Goal: Task Accomplishment & Management: Use online tool/utility

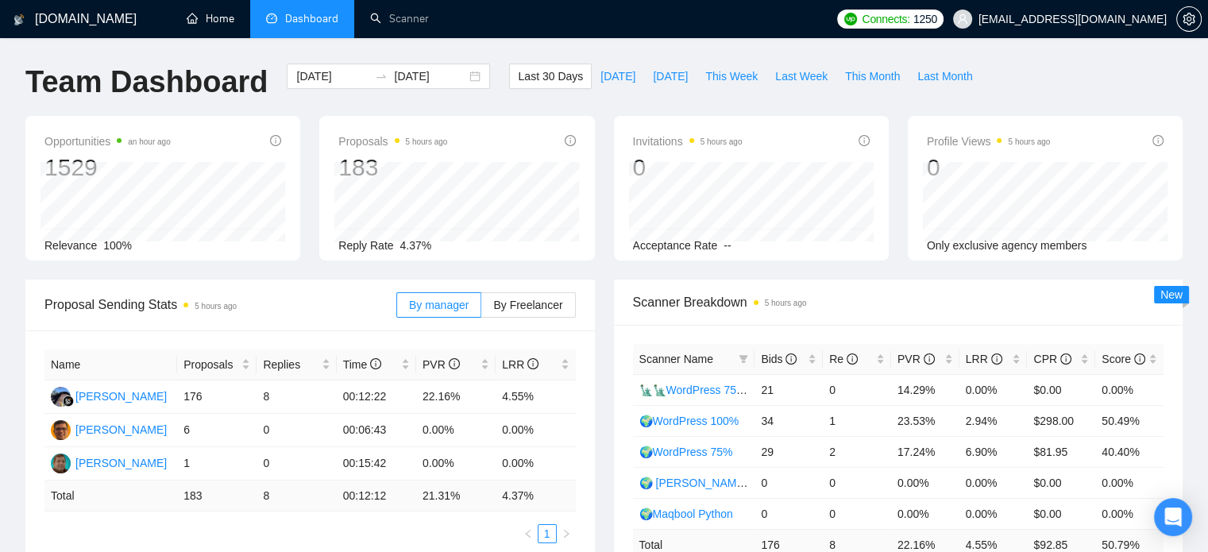
drag, startPoint x: 210, startPoint y: 21, endPoint x: 295, endPoint y: 60, distance: 93.2
click at [210, 21] on link "Home" at bounding box center [211, 19] width 48 height 14
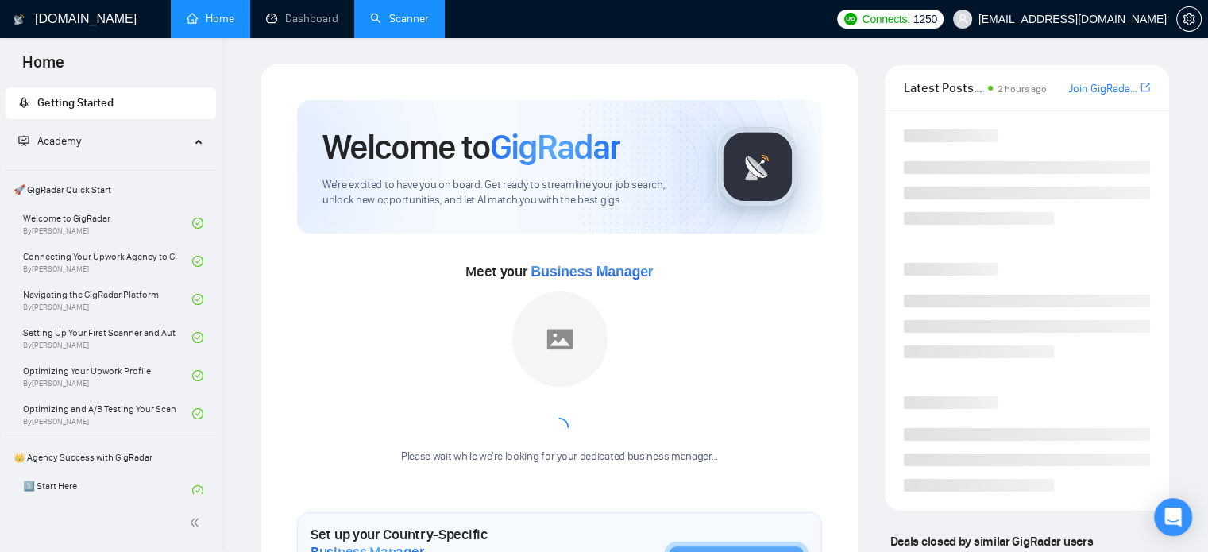
click at [406, 25] on link "Scanner" at bounding box center [399, 19] width 59 height 14
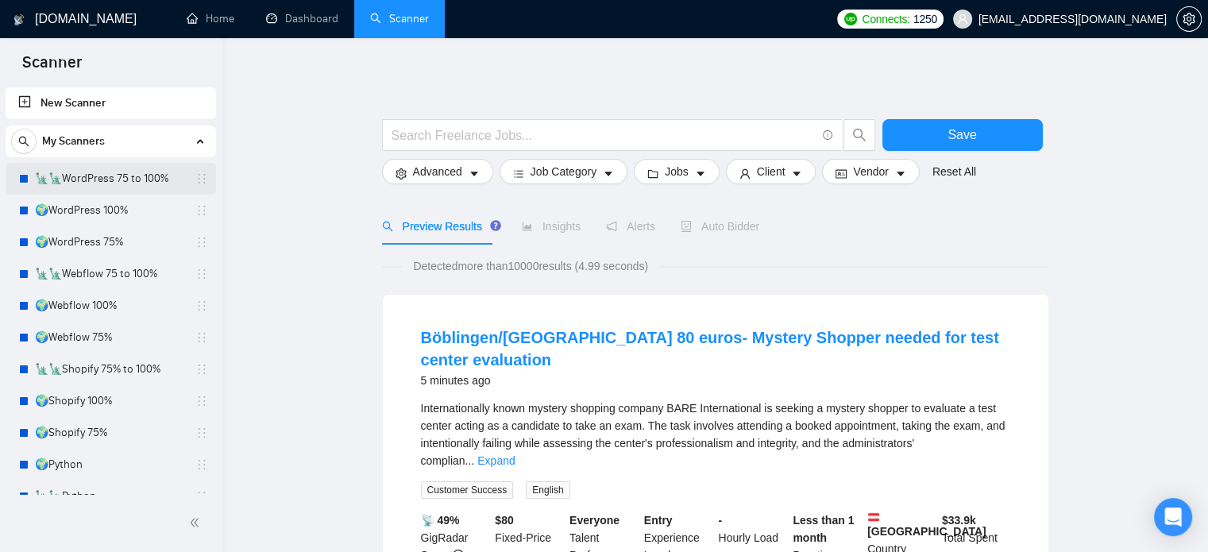
click at [143, 187] on link "🗽🗽WordPress 75 to 100%" at bounding box center [110, 179] width 151 height 32
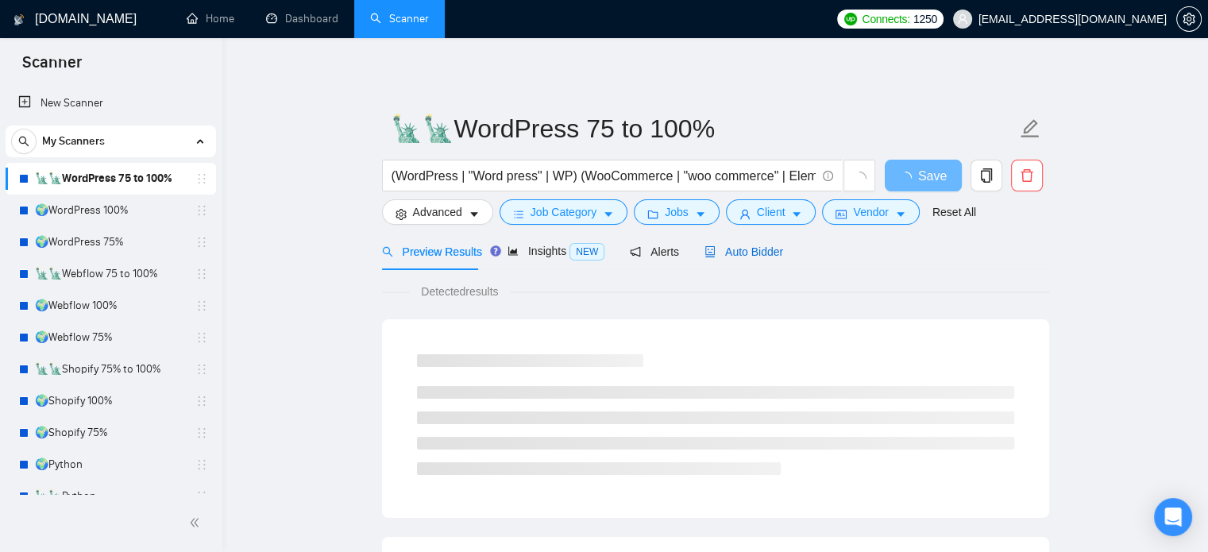
click at [740, 259] on div "Auto Bidder" at bounding box center [744, 251] width 79 height 17
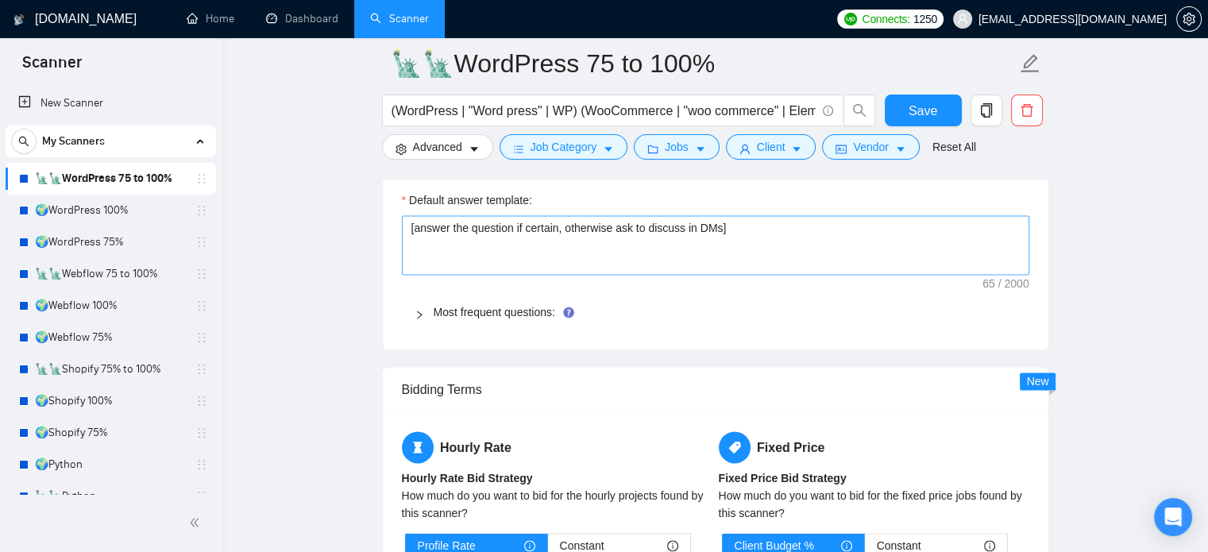
scroll to position [2462, 0]
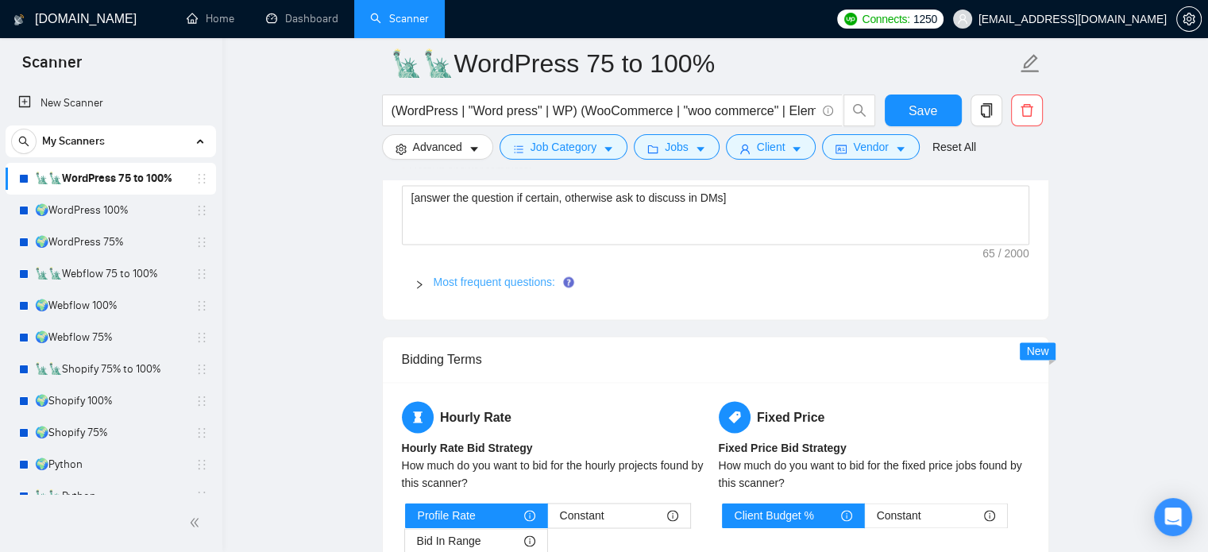
click at [531, 287] on link "Most frequent questions:" at bounding box center [495, 282] width 122 height 13
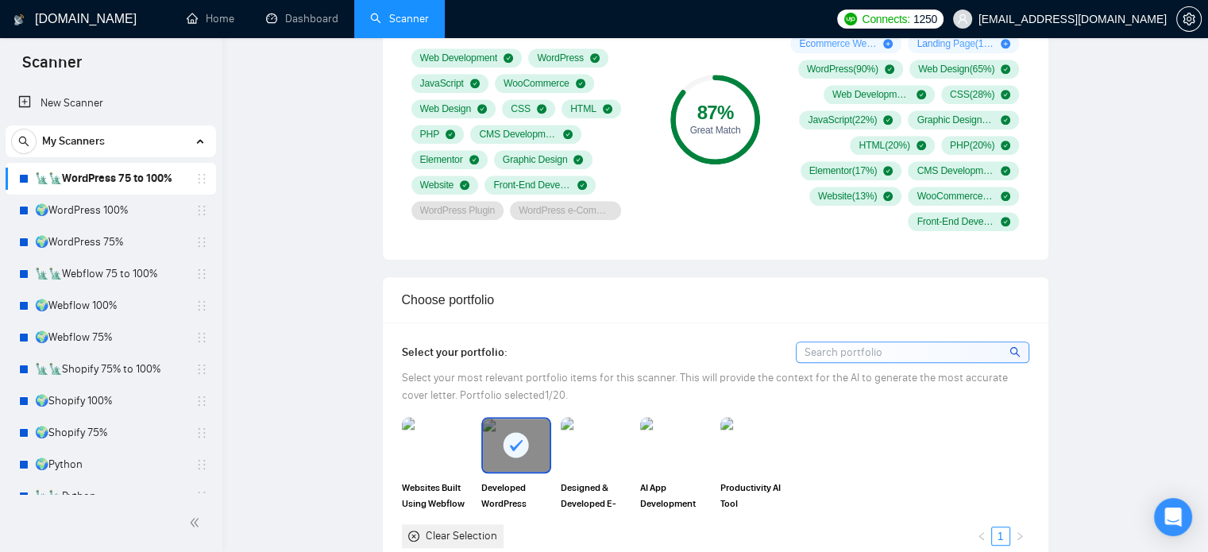
scroll to position [0, 0]
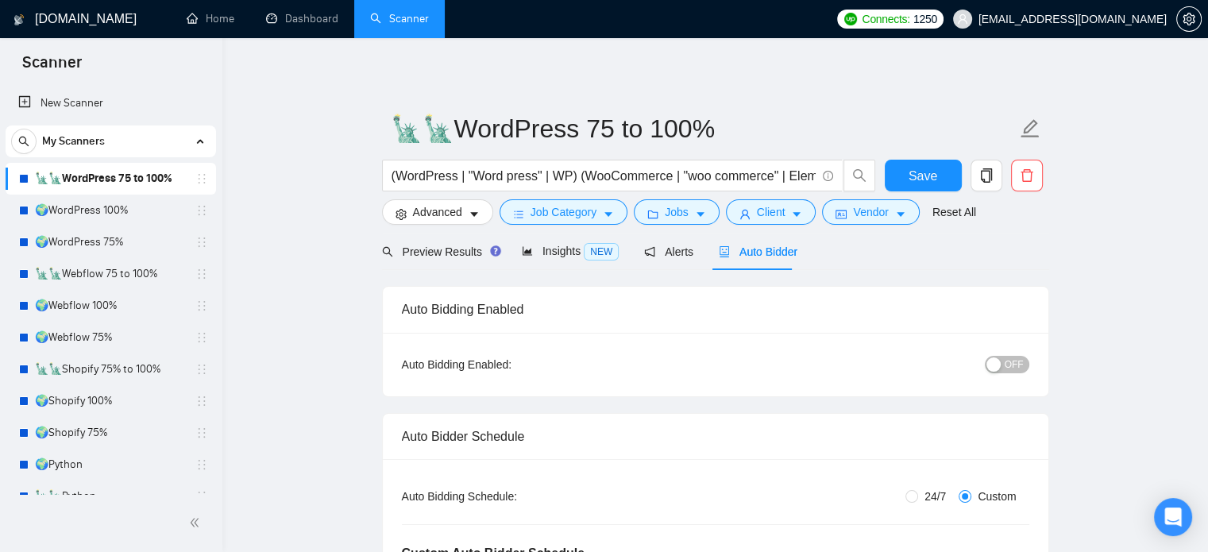
click at [1012, 369] on span "OFF" at bounding box center [1014, 364] width 19 height 17
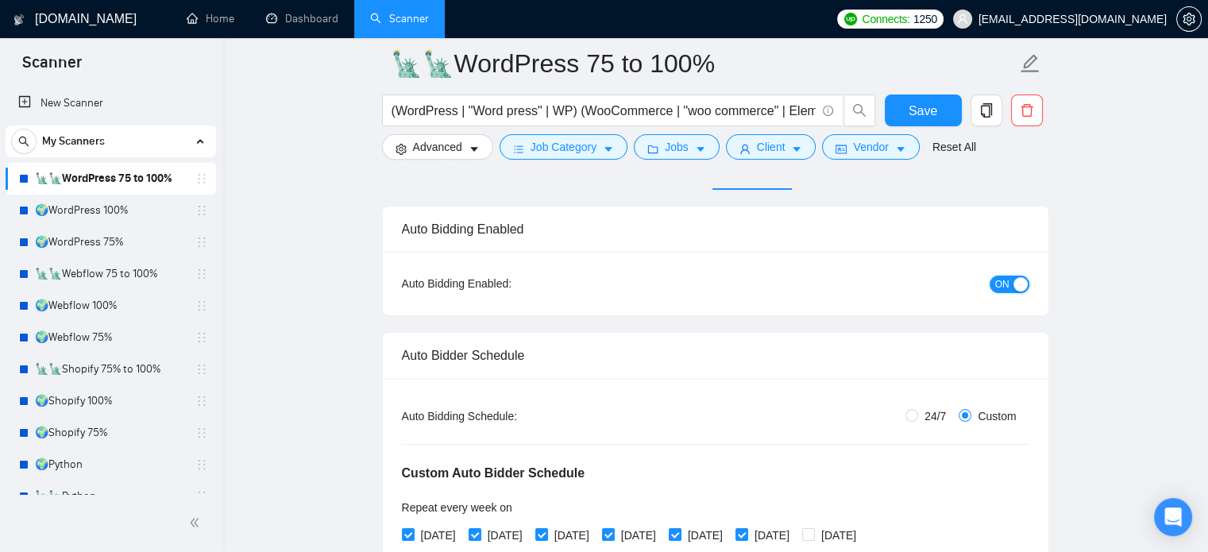
scroll to position [238, 0]
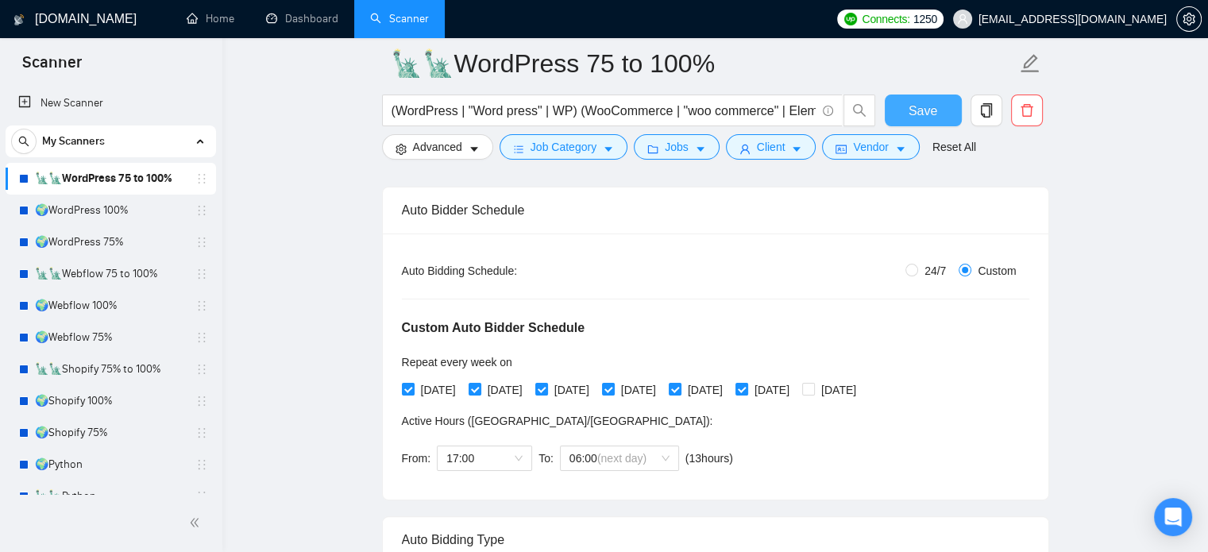
click at [903, 115] on button "Save" at bounding box center [923, 111] width 77 height 32
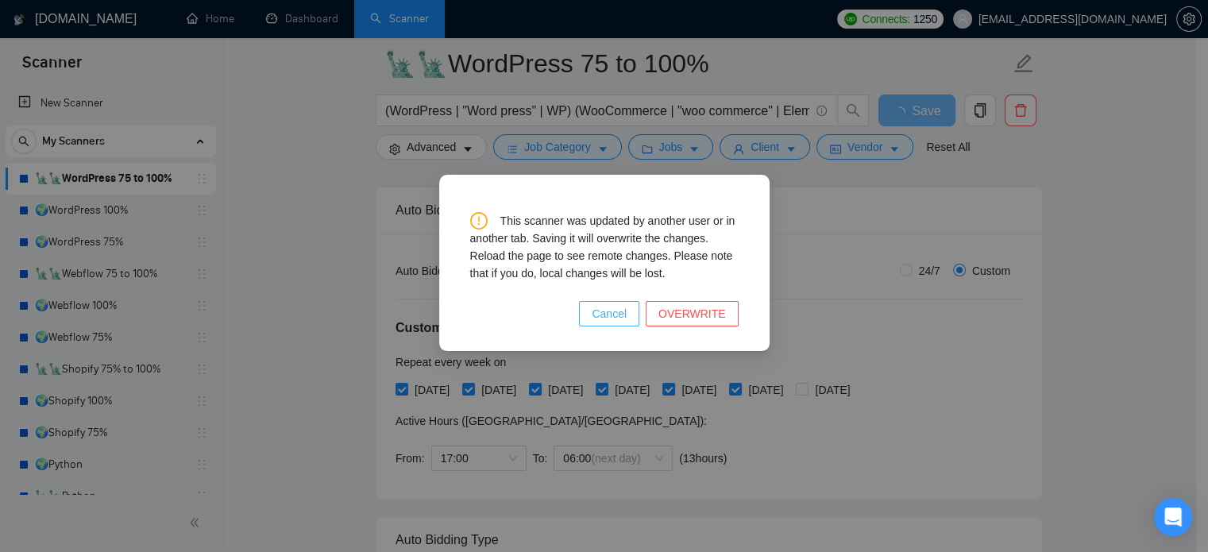
click at [615, 320] on span "Cancel" at bounding box center [609, 313] width 35 height 17
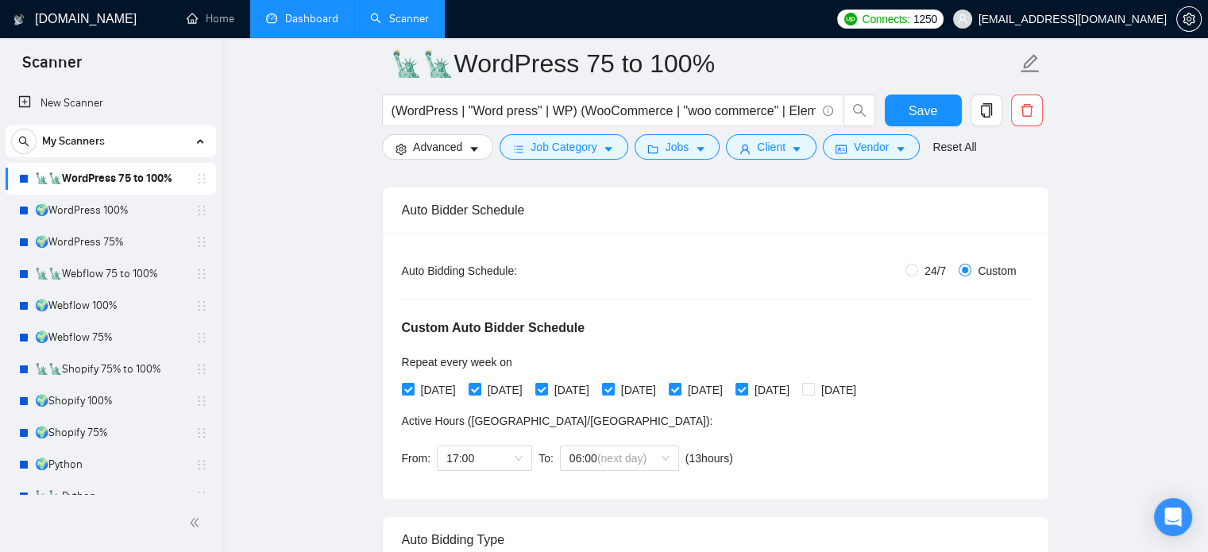
click at [286, 21] on link "Dashboard" at bounding box center [302, 19] width 72 height 14
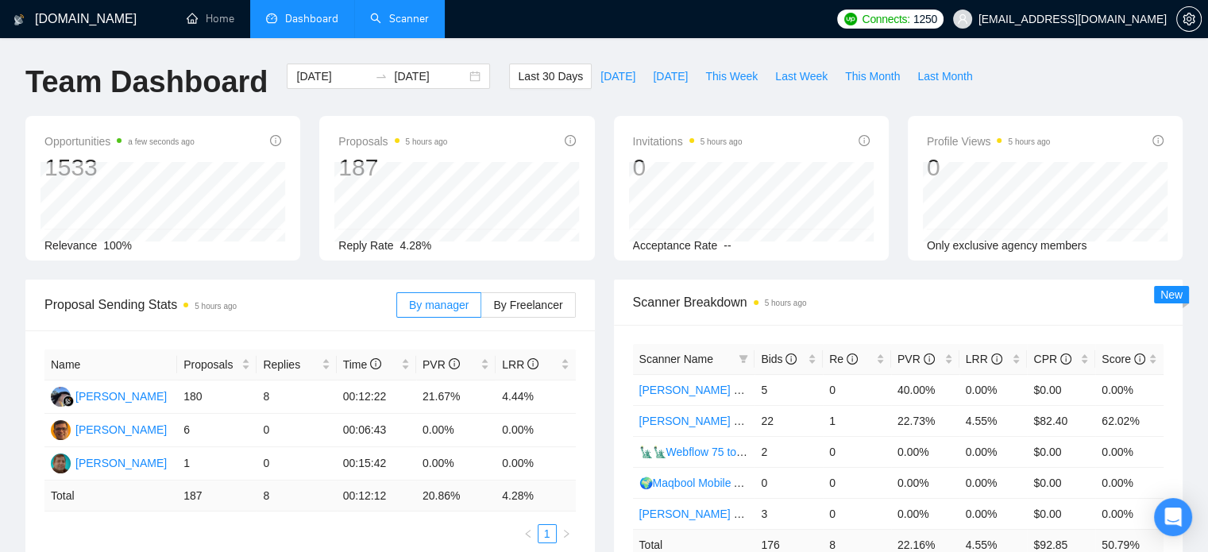
click at [421, 25] on link "Scanner" at bounding box center [399, 19] width 59 height 14
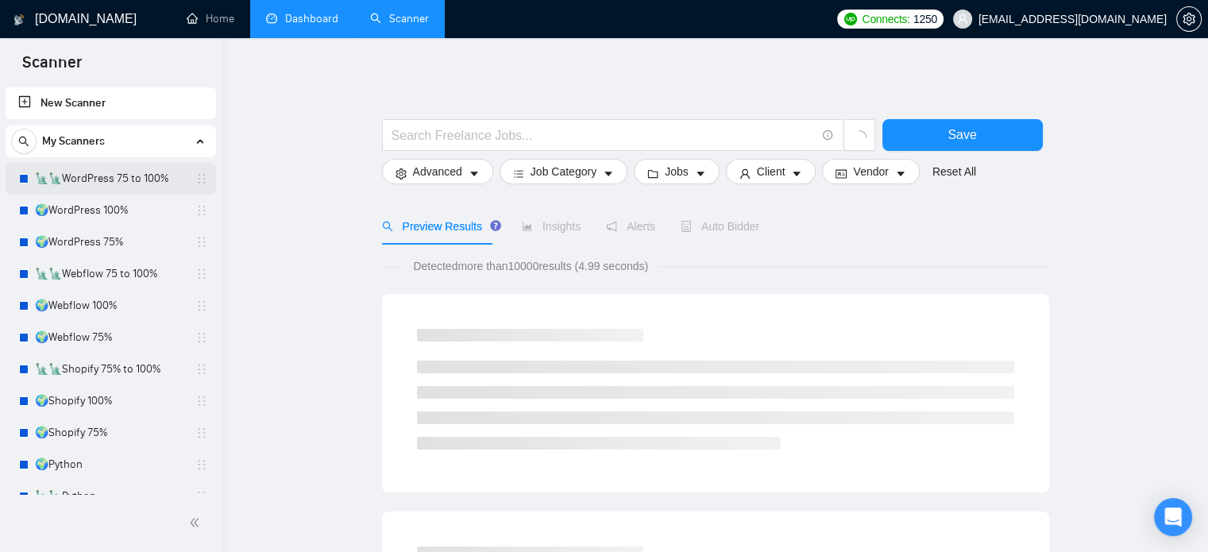
click at [144, 180] on link "🗽🗽WordPress 75 to 100%" at bounding box center [110, 179] width 151 height 32
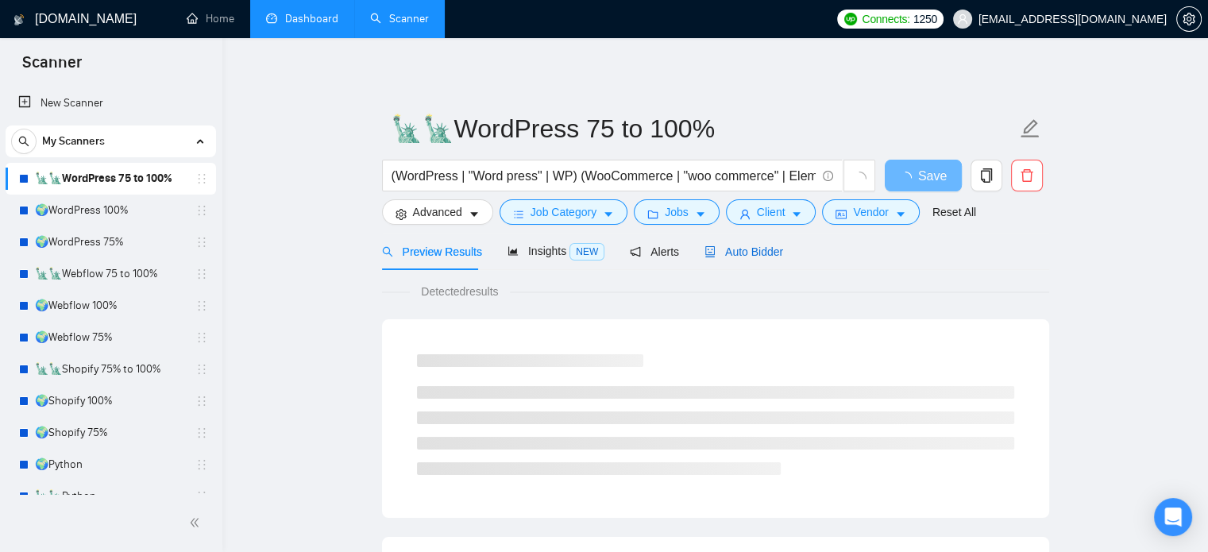
click at [749, 257] on span "Auto Bidder" at bounding box center [744, 251] width 79 height 13
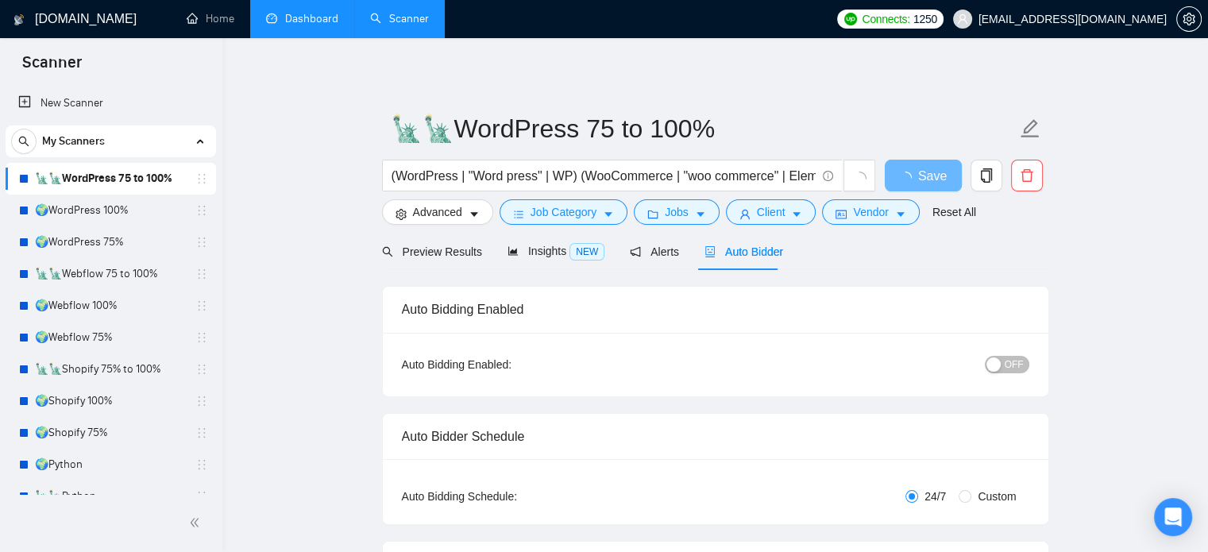
radio input "false"
radio input "true"
checkbox input "true"
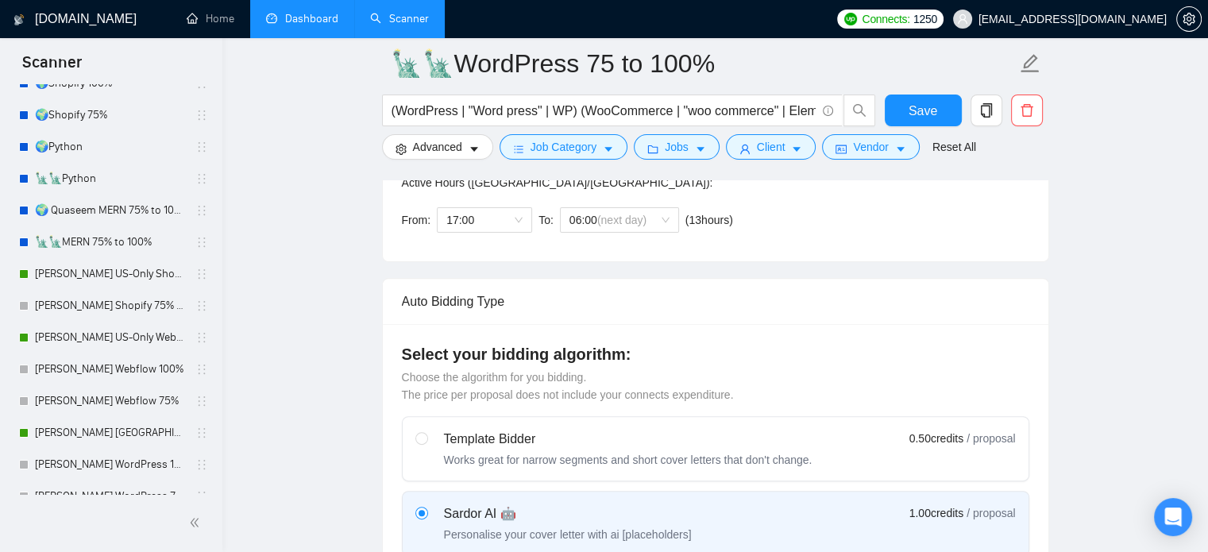
scroll to position [79, 0]
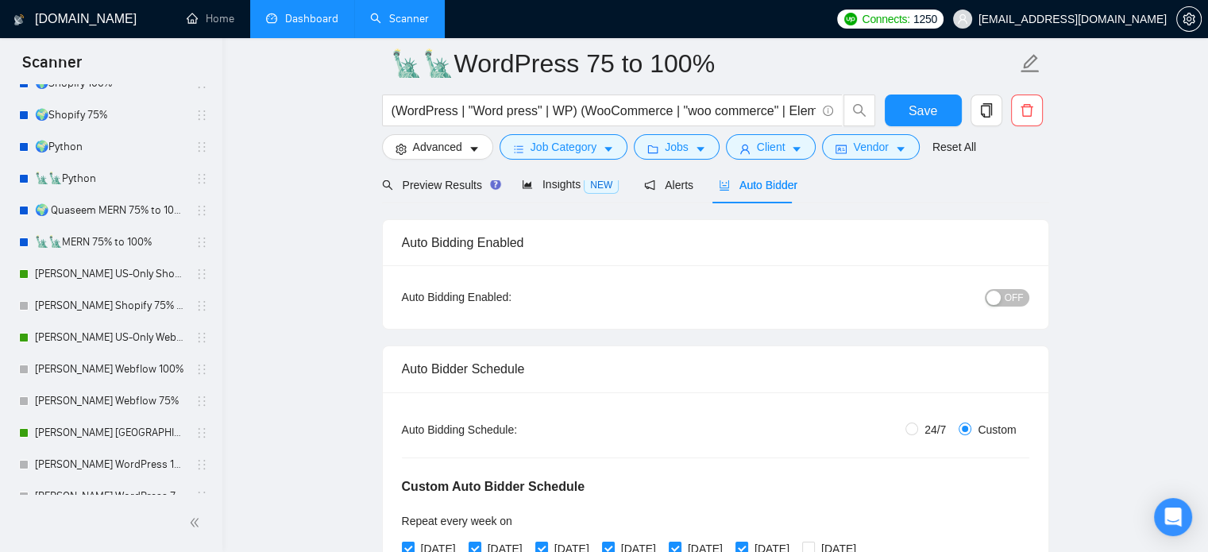
click at [1006, 293] on span "OFF" at bounding box center [1014, 297] width 19 height 17
click at [913, 117] on span "Save" at bounding box center [923, 111] width 29 height 20
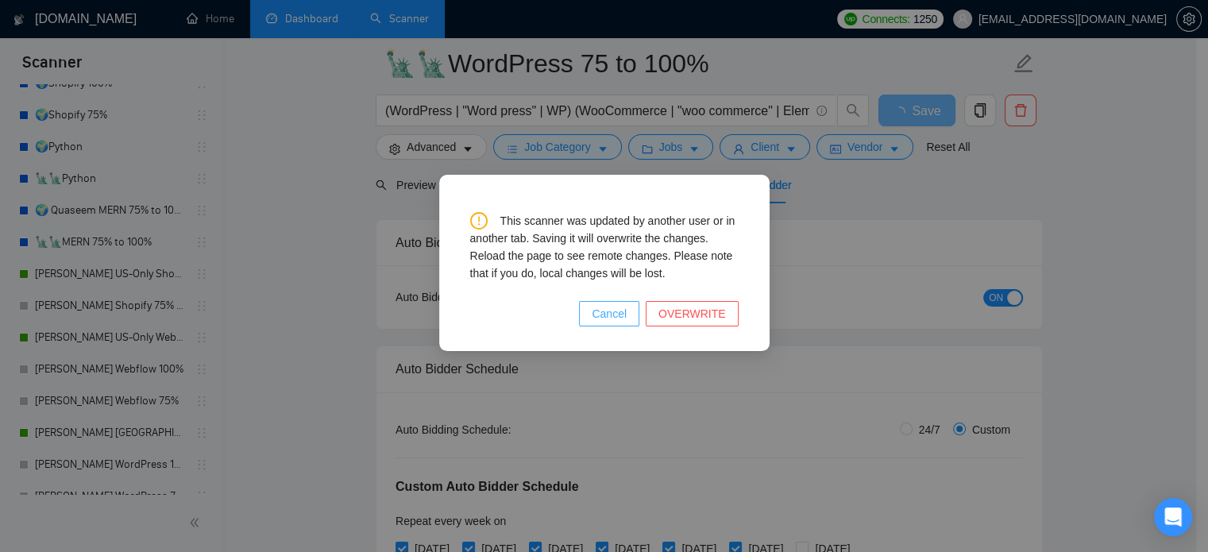
click at [627, 319] on span "Cancel" at bounding box center [609, 313] width 35 height 17
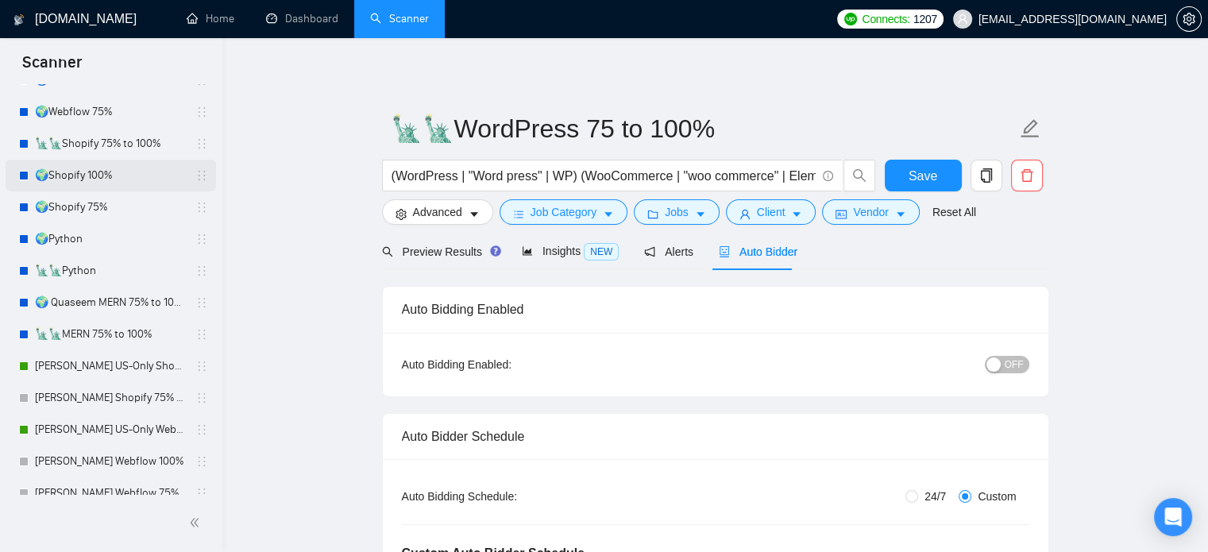
scroll to position [224, 0]
